Goal: Check status: Verify the current state of an ongoing process or item

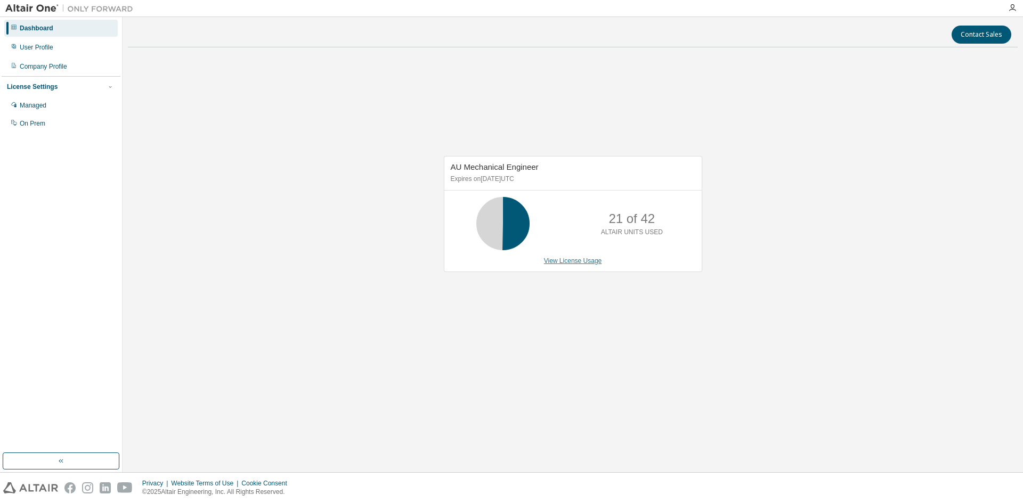
click at [552, 264] on link "View License Usage" at bounding box center [573, 260] width 58 height 7
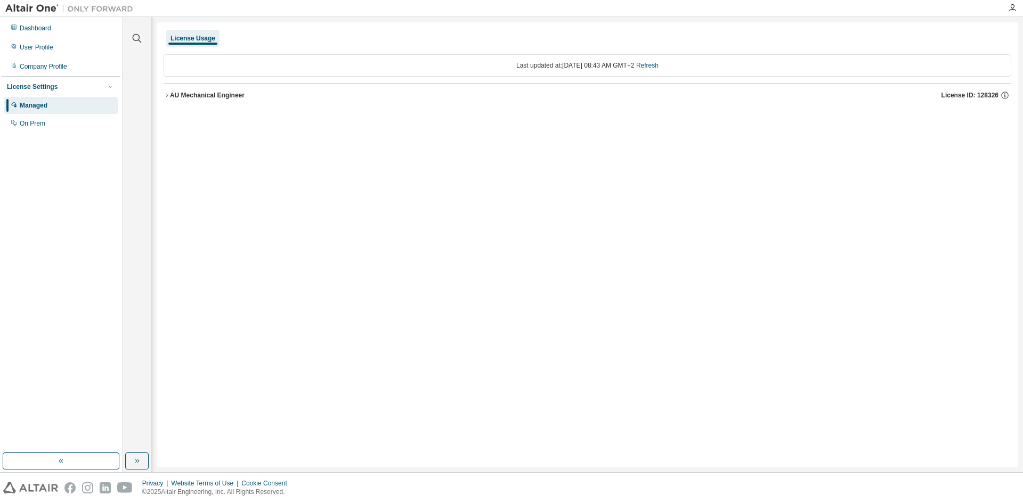
click at [208, 94] on div "AU Mechanical Engineer" at bounding box center [207, 95] width 75 height 9
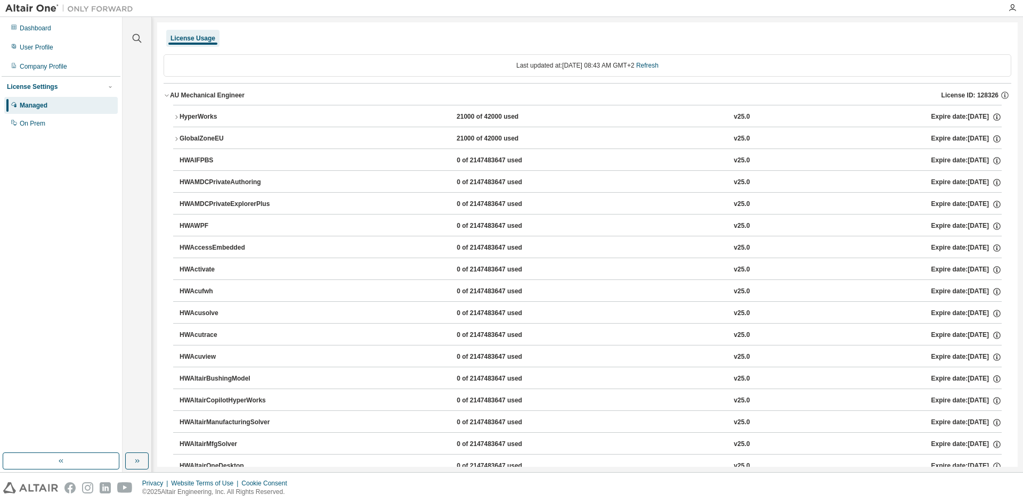
click at [204, 113] on div "HyperWorks" at bounding box center [228, 117] width 96 height 10
